Goal: Share content

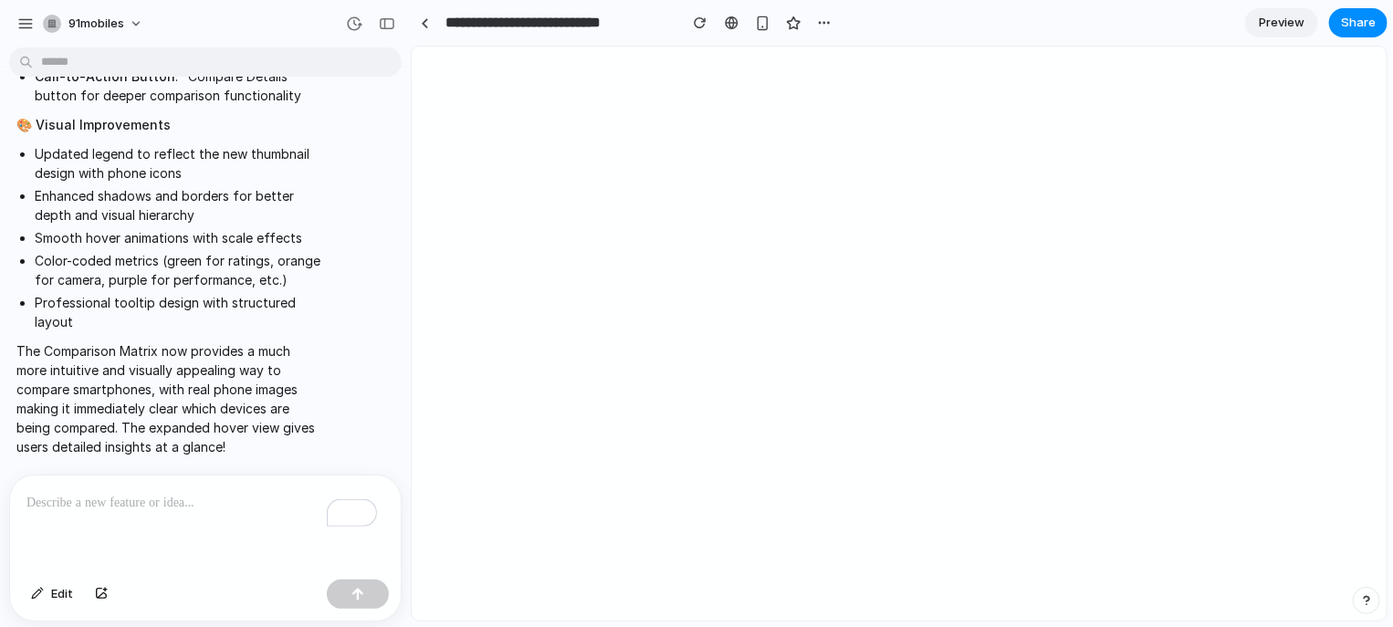
scroll to position [3299, 0]
click at [1358, 25] on span "Share" at bounding box center [1358, 23] width 35 height 18
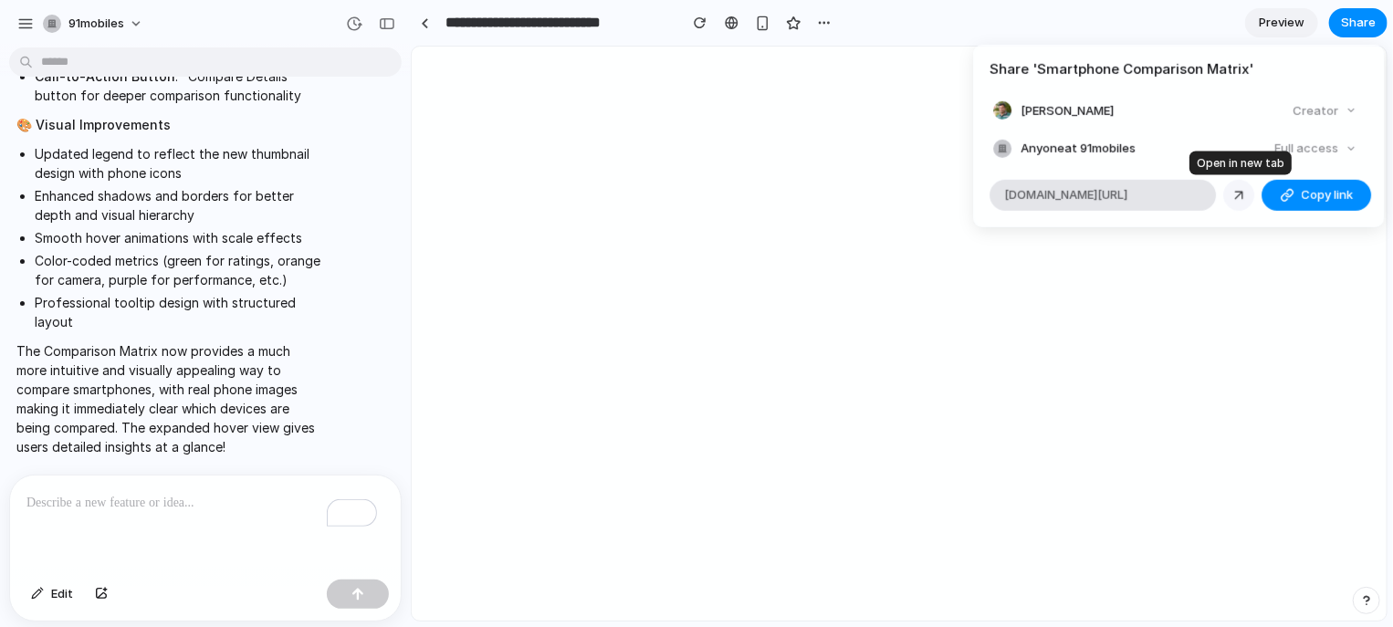
click at [1240, 191] on div at bounding box center [1239, 194] width 16 height 16
